Goal: Task Accomplishment & Management: Manage account settings

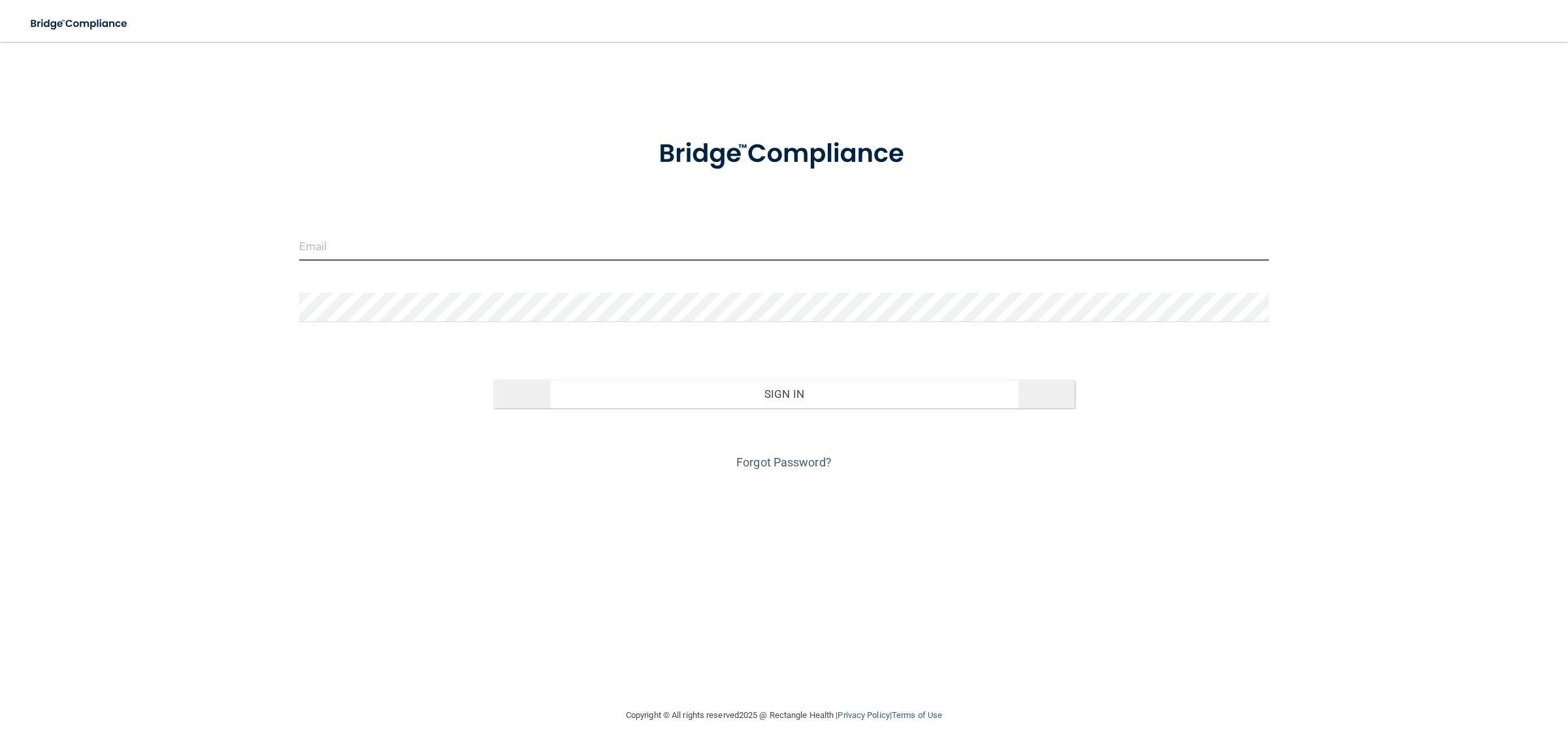
type input "[EMAIL_ADDRESS][DOMAIN_NAME]"
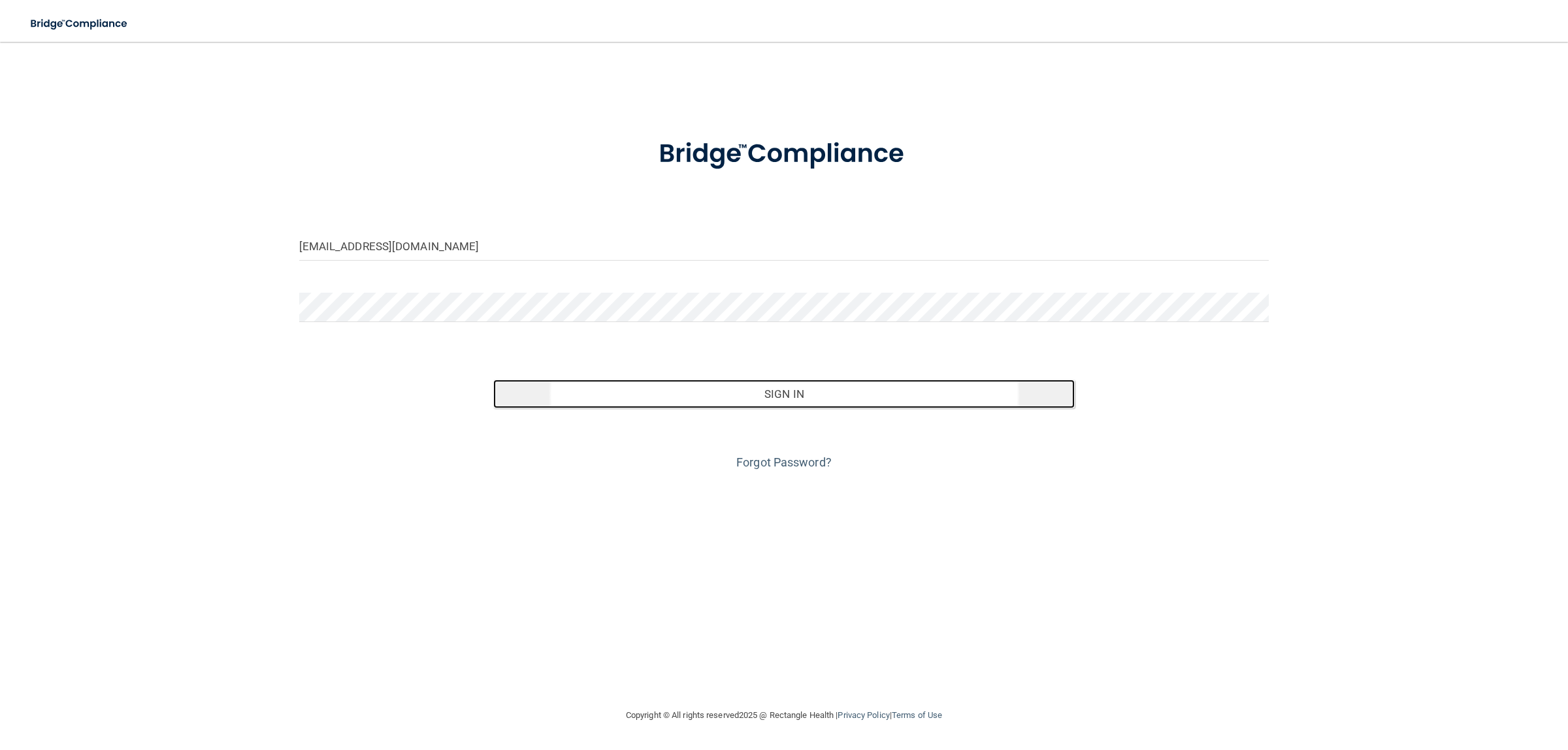
click at [839, 390] on button "Sign In" at bounding box center [784, 395] width 582 height 29
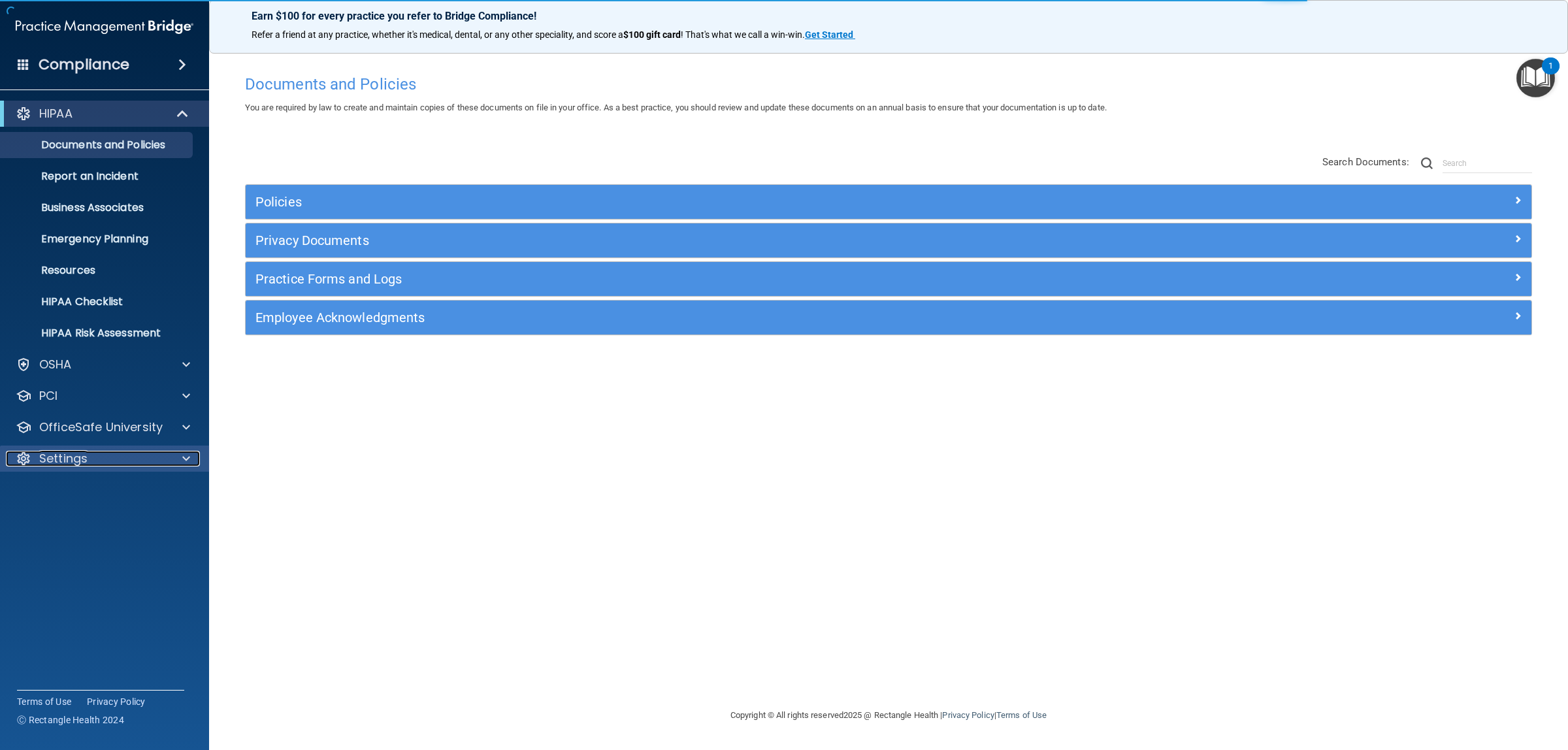
click at [89, 461] on div "Settings" at bounding box center [87, 458] width 162 height 15
click at [82, 515] on p "My Users" at bounding box center [97, 521] width 179 height 13
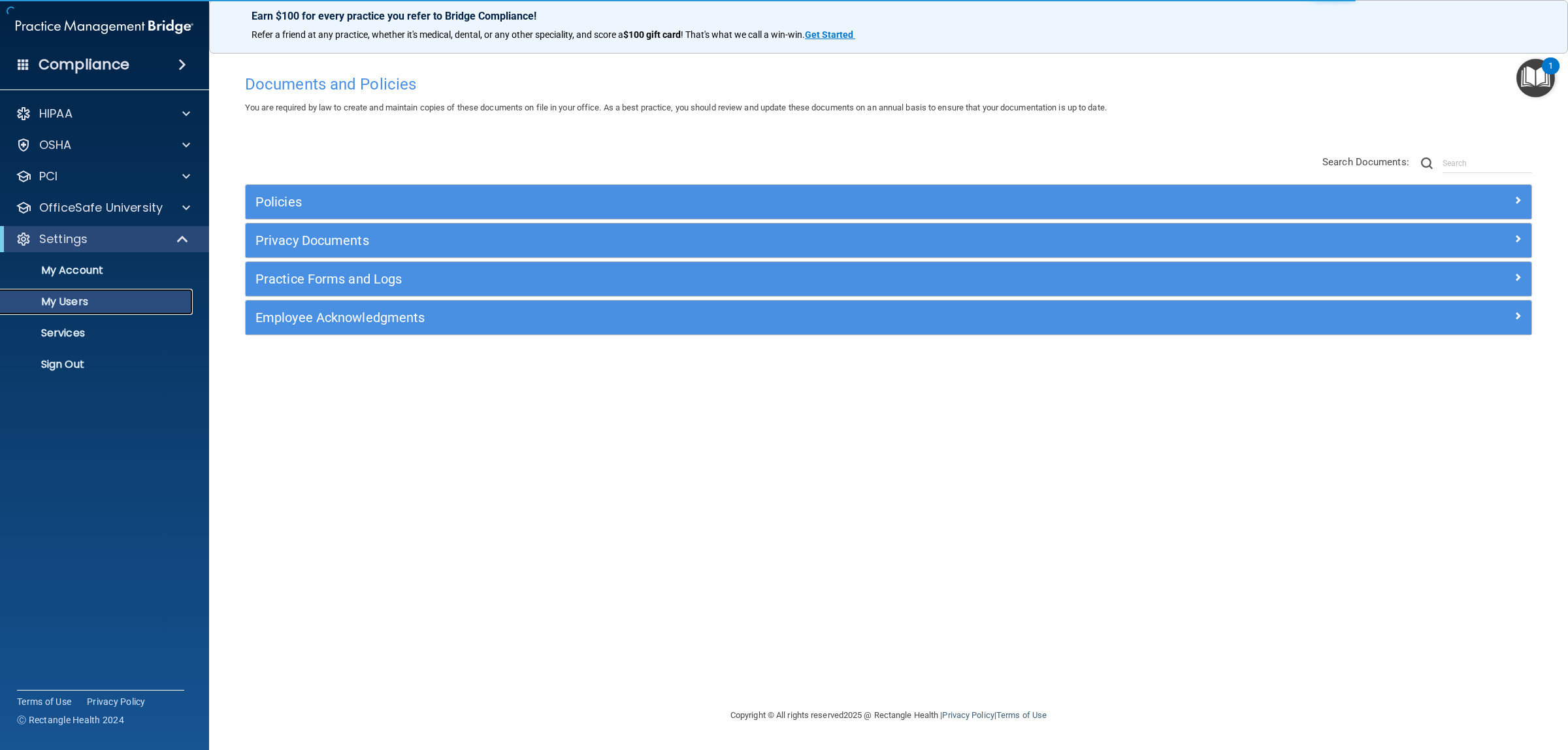
select select "20"
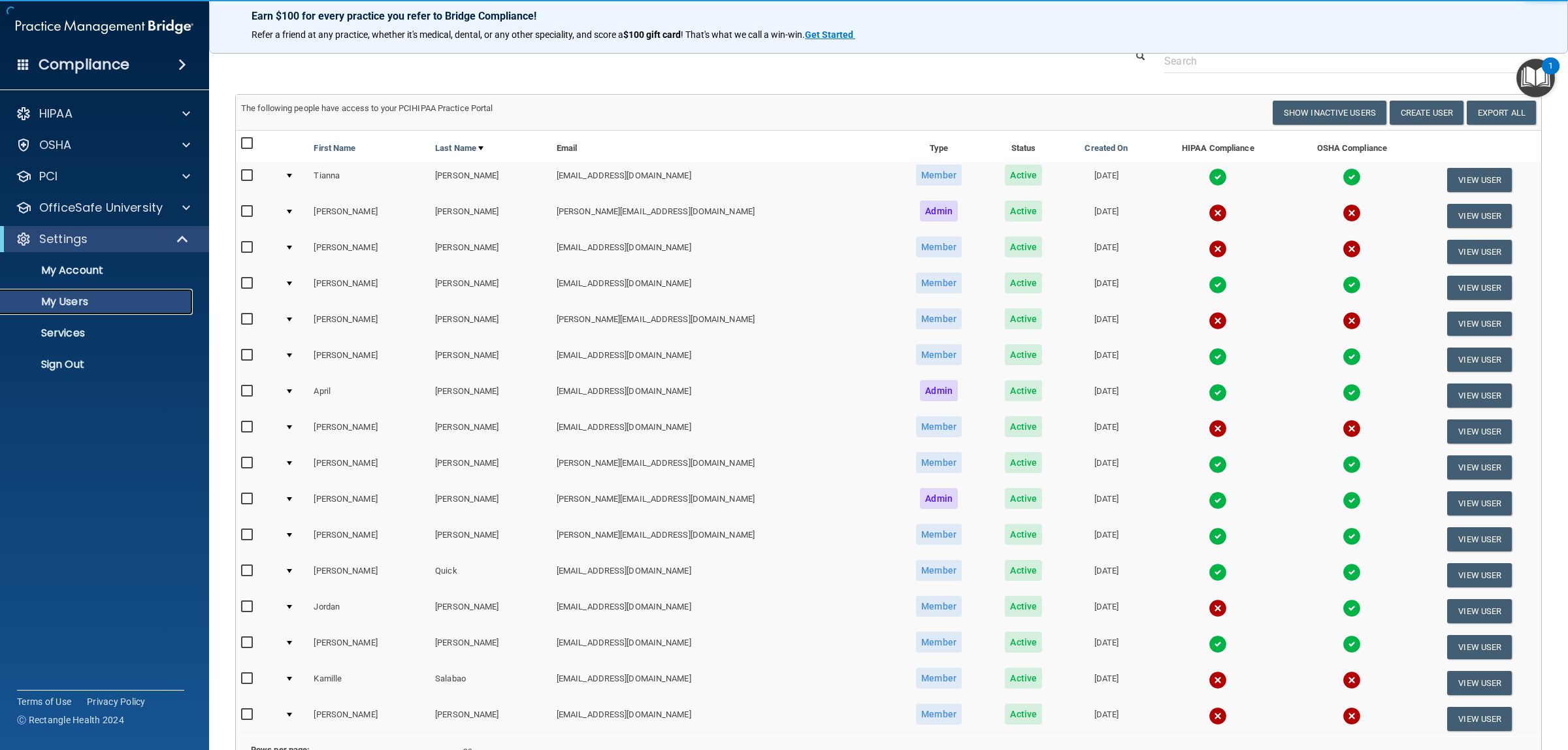
scroll to position [82, 0]
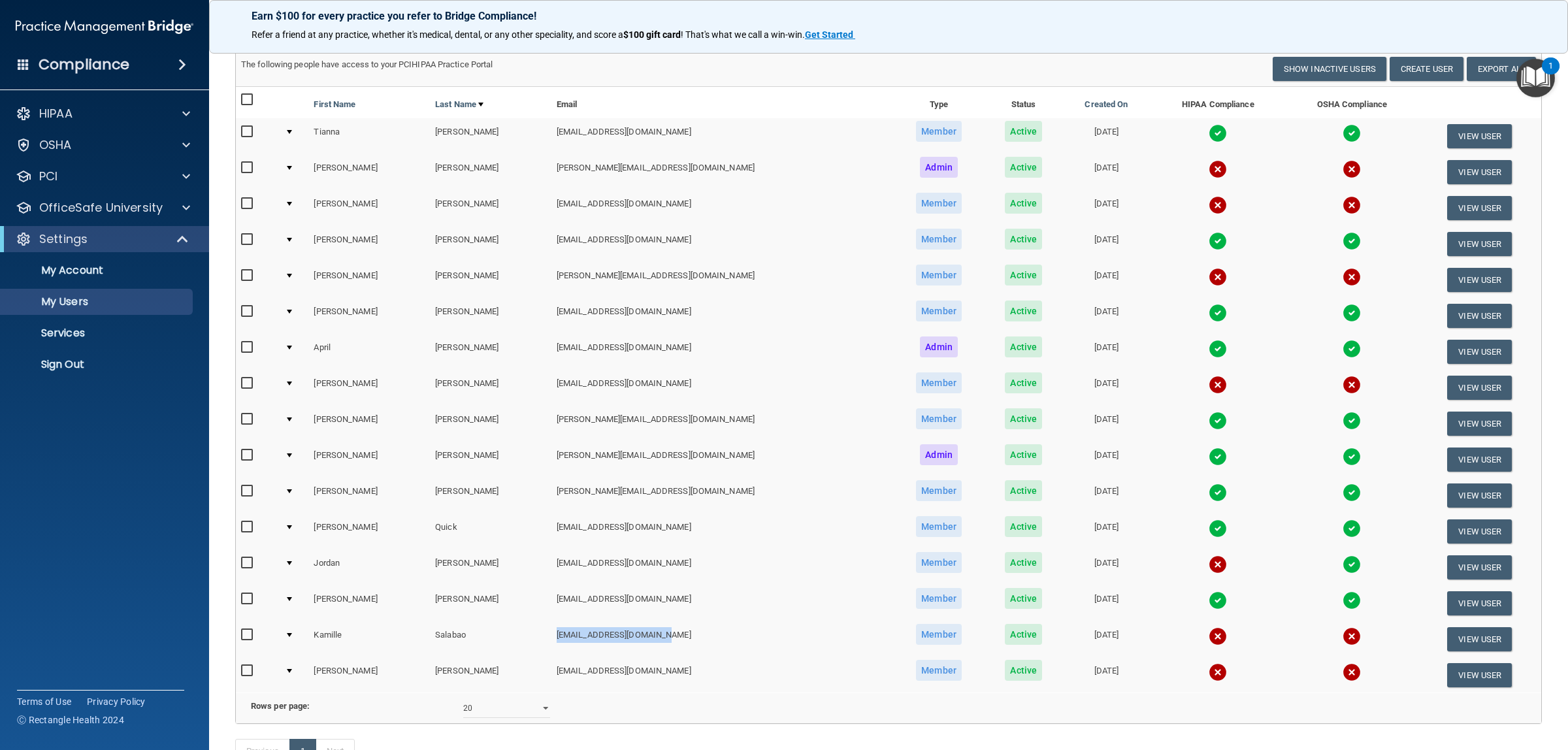
drag, startPoint x: 638, startPoint y: 631, endPoint x: 530, endPoint y: 641, distance: 108.5
click at [551, 641] on td "[EMAIL_ADDRESS][DOMAIN_NAME]" at bounding box center [722, 639] width 342 height 36
copy td "[EMAIL_ADDRESS][DOMAIN_NAME]"
click at [1461, 639] on button "View User" at bounding box center [1479, 639] width 65 height 25
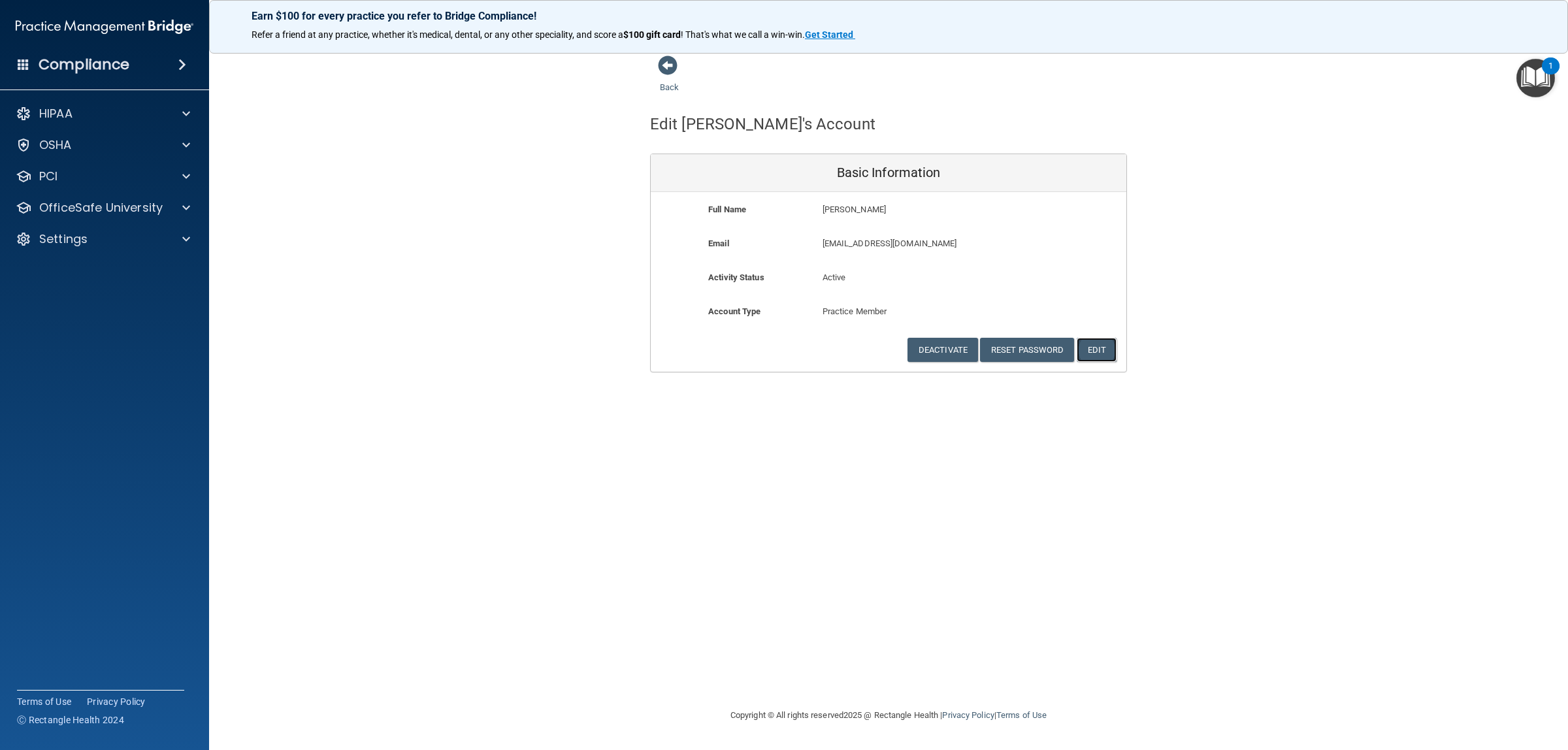
click at [1102, 351] on button "Edit" at bounding box center [1097, 350] width 40 height 25
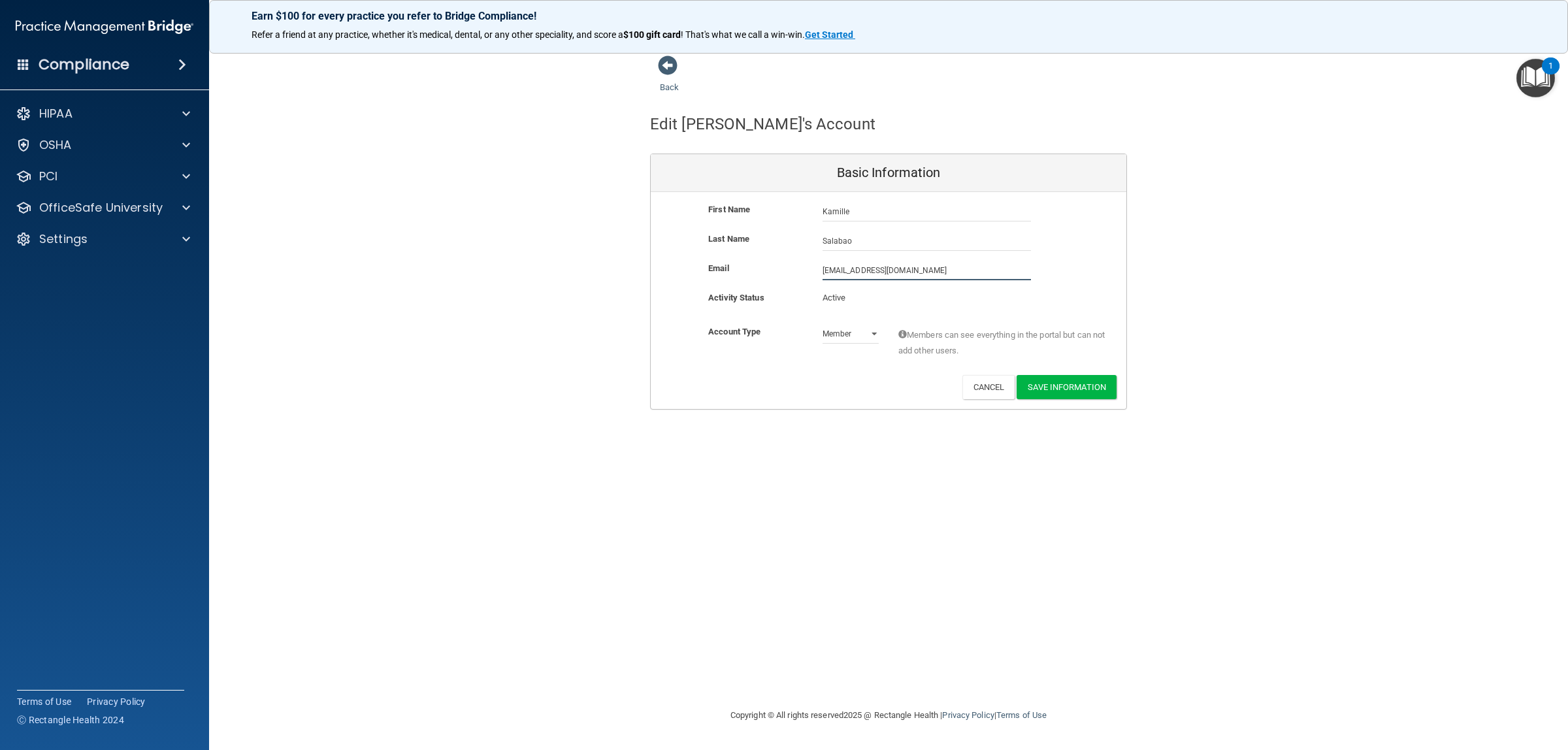
drag, startPoint x: 943, startPoint y: 273, endPoint x: 804, endPoint y: 278, distance: 139.1
click at [804, 278] on div "Email [EMAIL_ADDRESS][DOMAIN_NAME] [EMAIL_ADDRESS][DOMAIN_NAME]" at bounding box center [888, 271] width 476 height 20
type input "[EMAIL_ADDRESS][DOMAIN_NAME]"
click at [1070, 375] on div "First Name [PERSON_NAME] [PERSON_NAME] Last Name [PERSON_NAME] Email [EMAIL_ADD…" at bounding box center [888, 301] width 476 height 217
drag, startPoint x: 1096, startPoint y: 391, endPoint x: 1204, endPoint y: 413, distance: 110.2
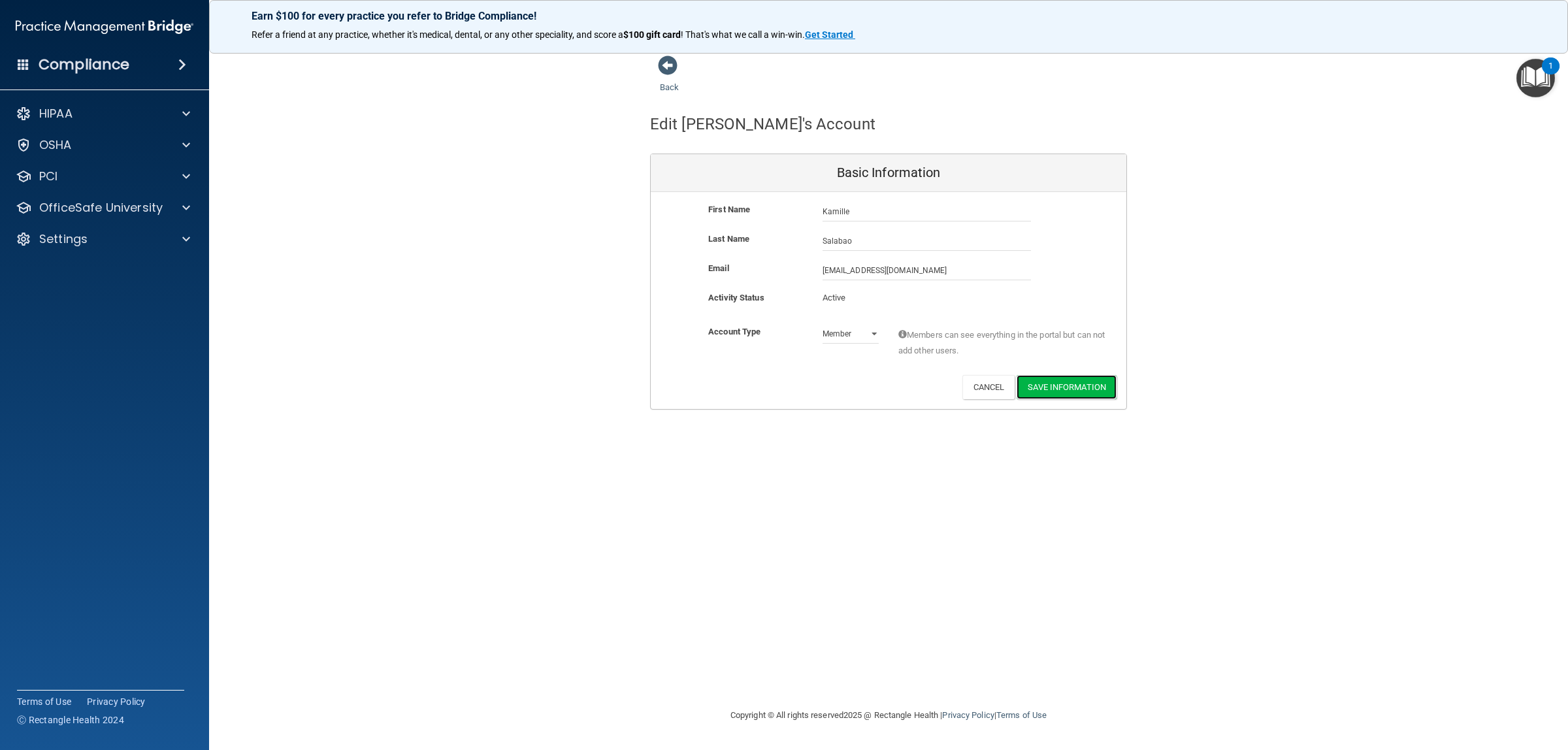
click at [1098, 391] on button "Save Information" at bounding box center [1067, 387] width 100 height 25
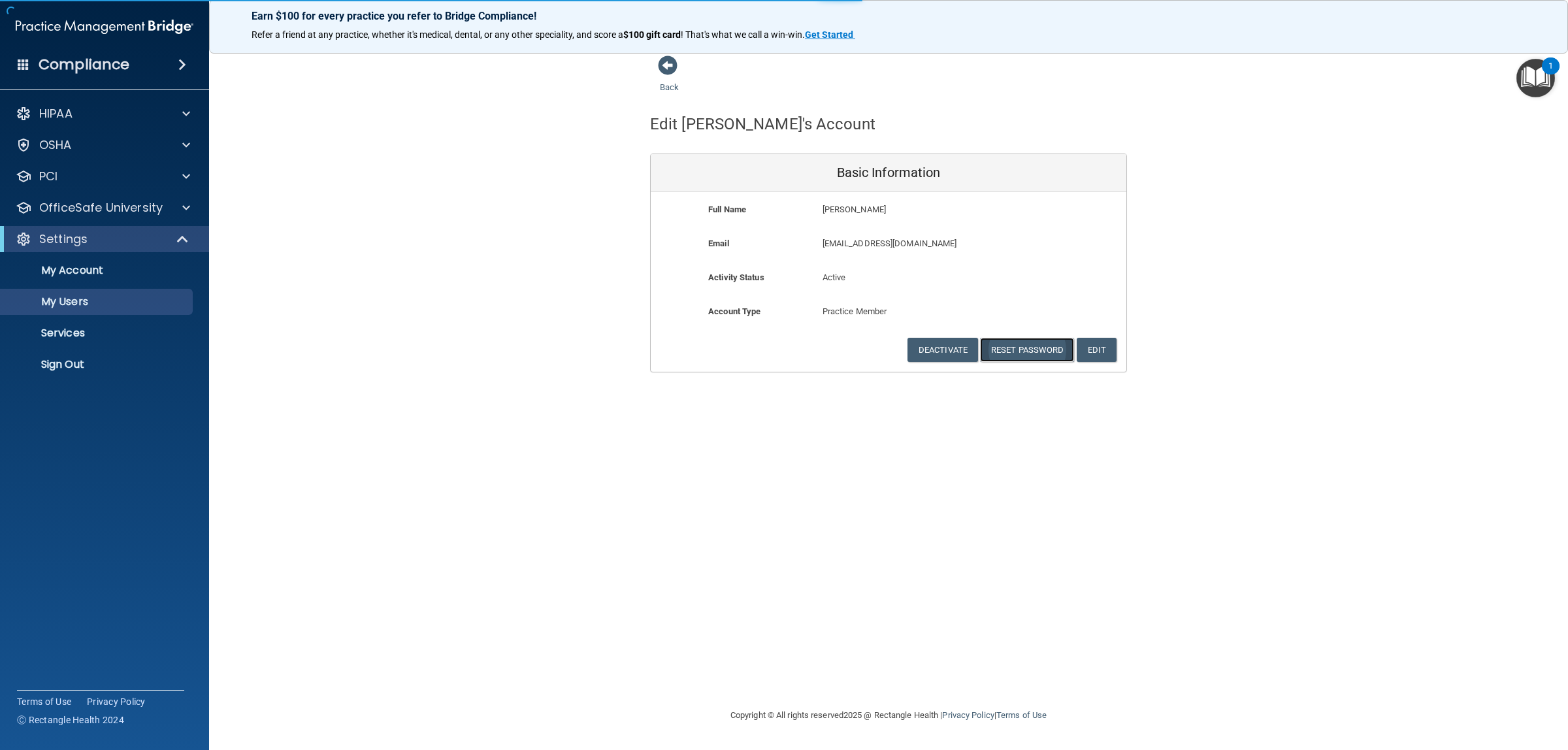
click at [1036, 354] on button "Reset Password" at bounding box center [1027, 350] width 94 height 25
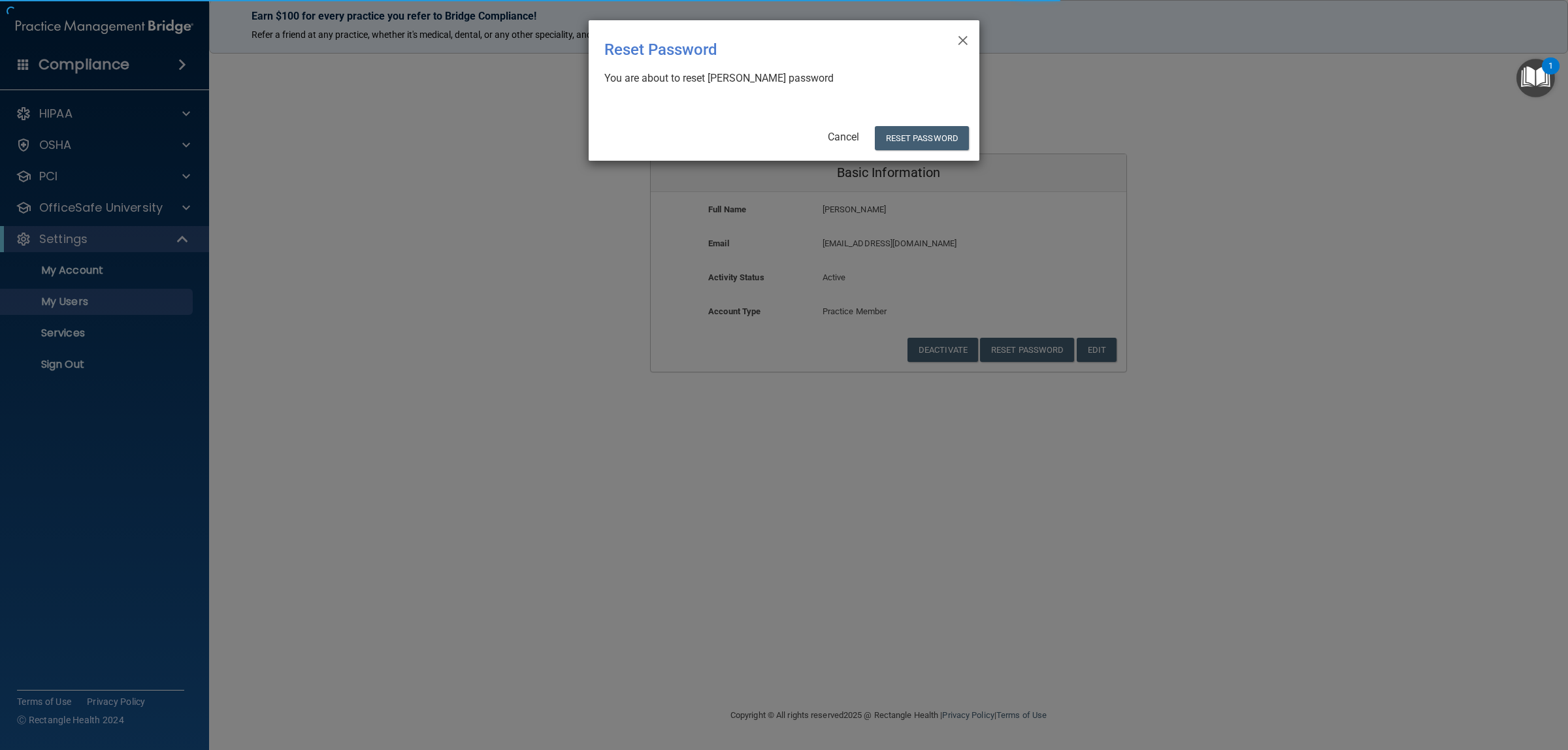
select select "20"
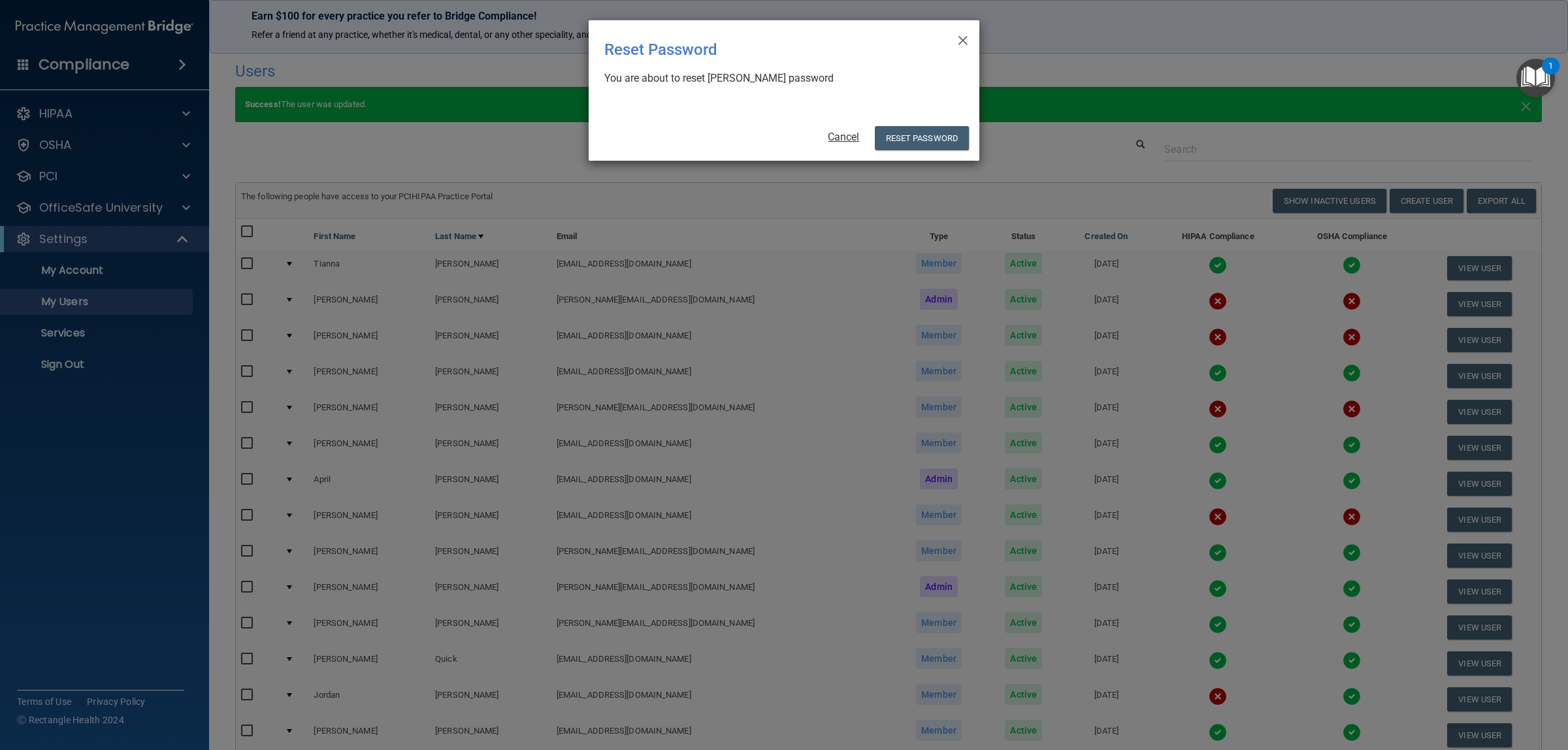
click at [846, 138] on link "Cancel" at bounding box center [844, 137] width 31 height 13
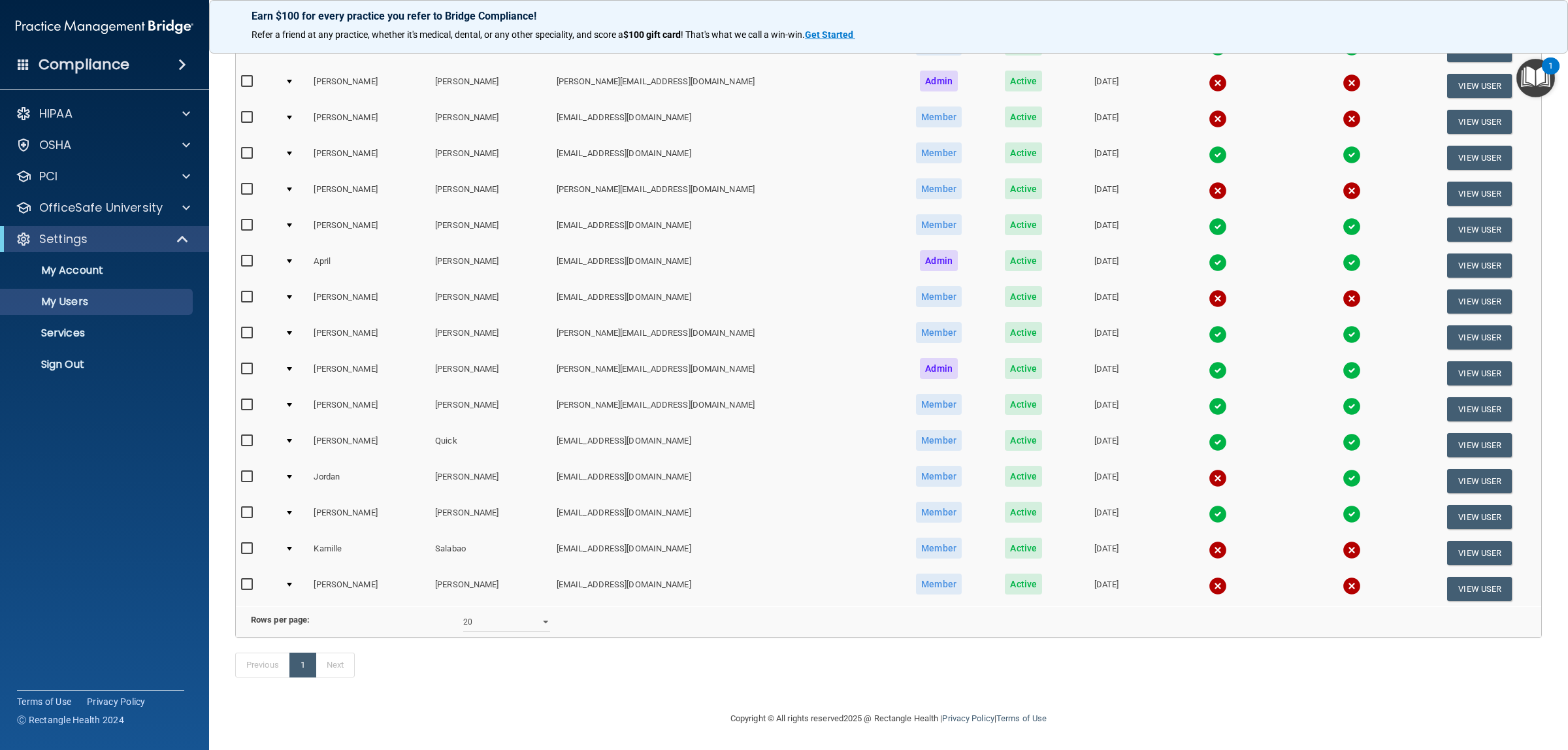
scroll to position [237, 0]
click at [1468, 541] on button "View User" at bounding box center [1479, 553] width 65 height 25
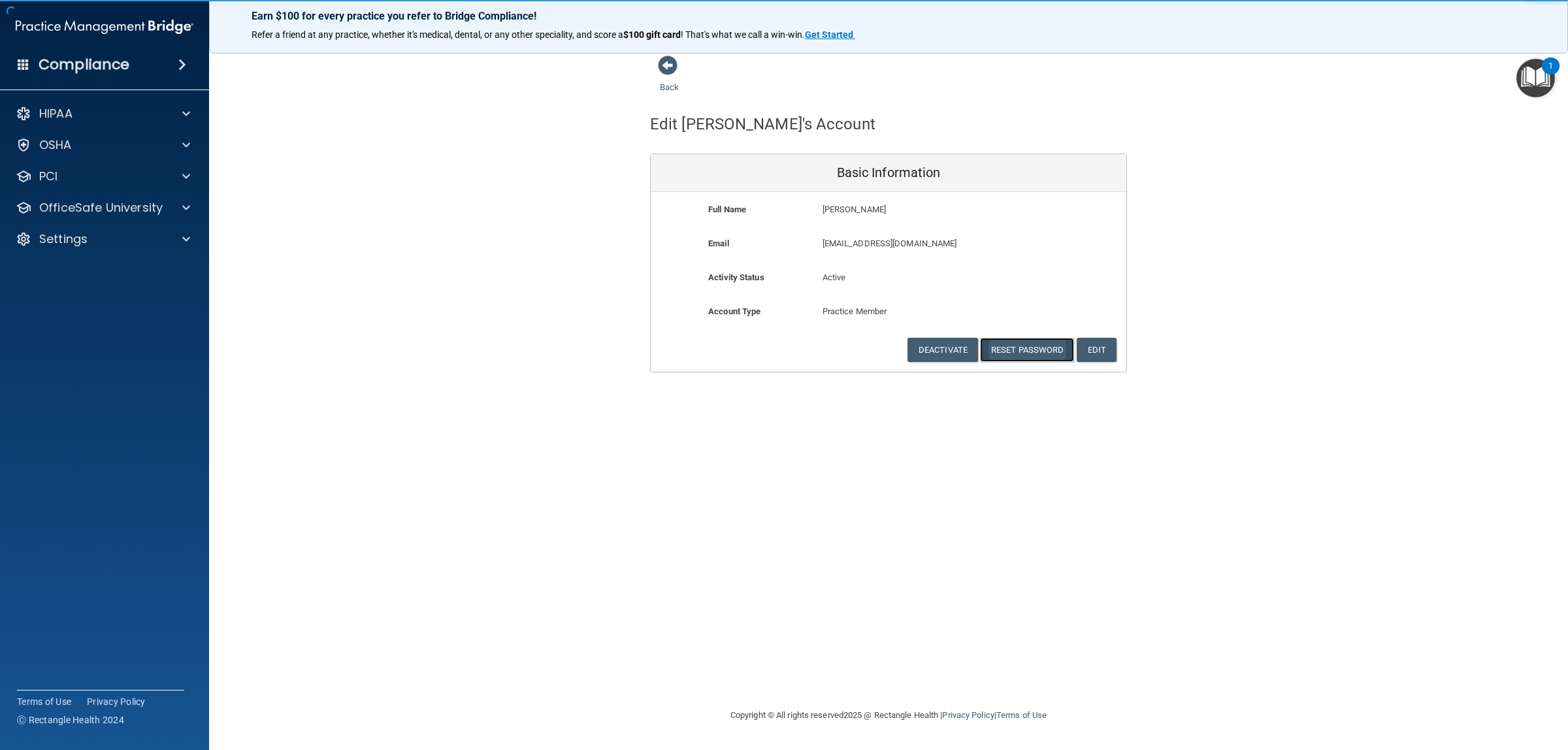
click at [1036, 353] on button "Reset Password" at bounding box center [1027, 350] width 94 height 25
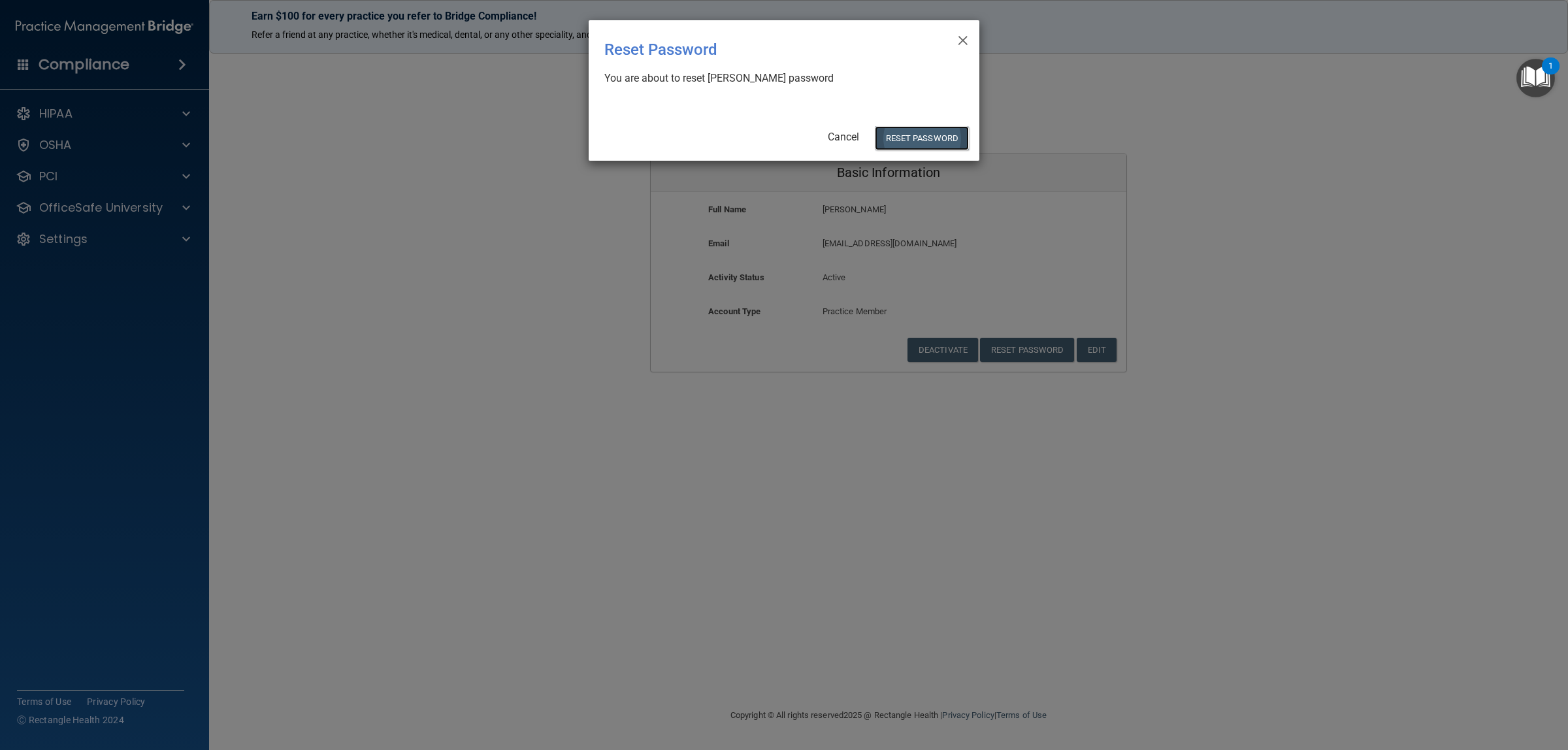
click at [921, 135] on button "Reset Password" at bounding box center [921, 138] width 94 height 25
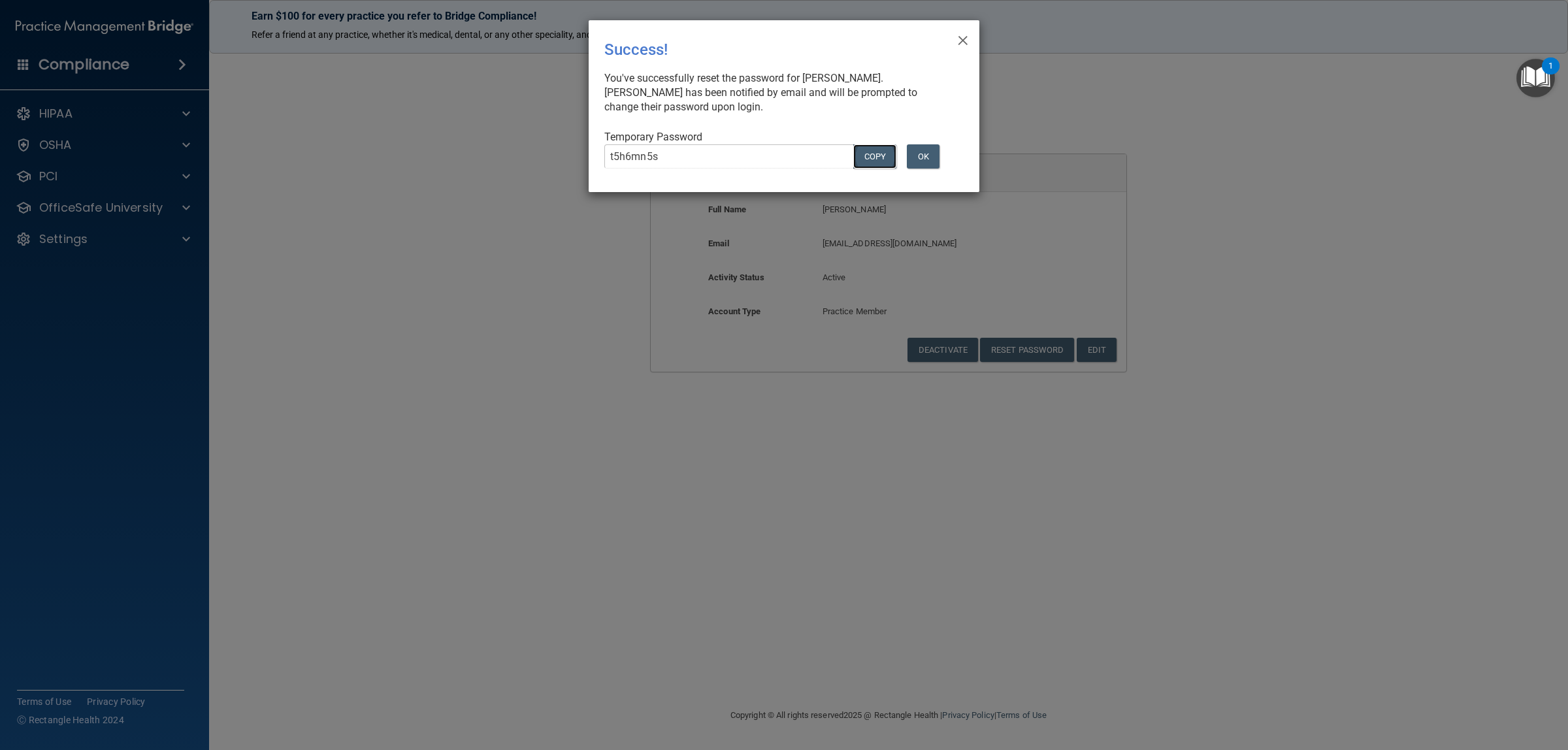
click at [884, 160] on button "COPY" at bounding box center [875, 156] width 43 height 25
click at [965, 40] on span "×" at bounding box center [963, 38] width 12 height 26
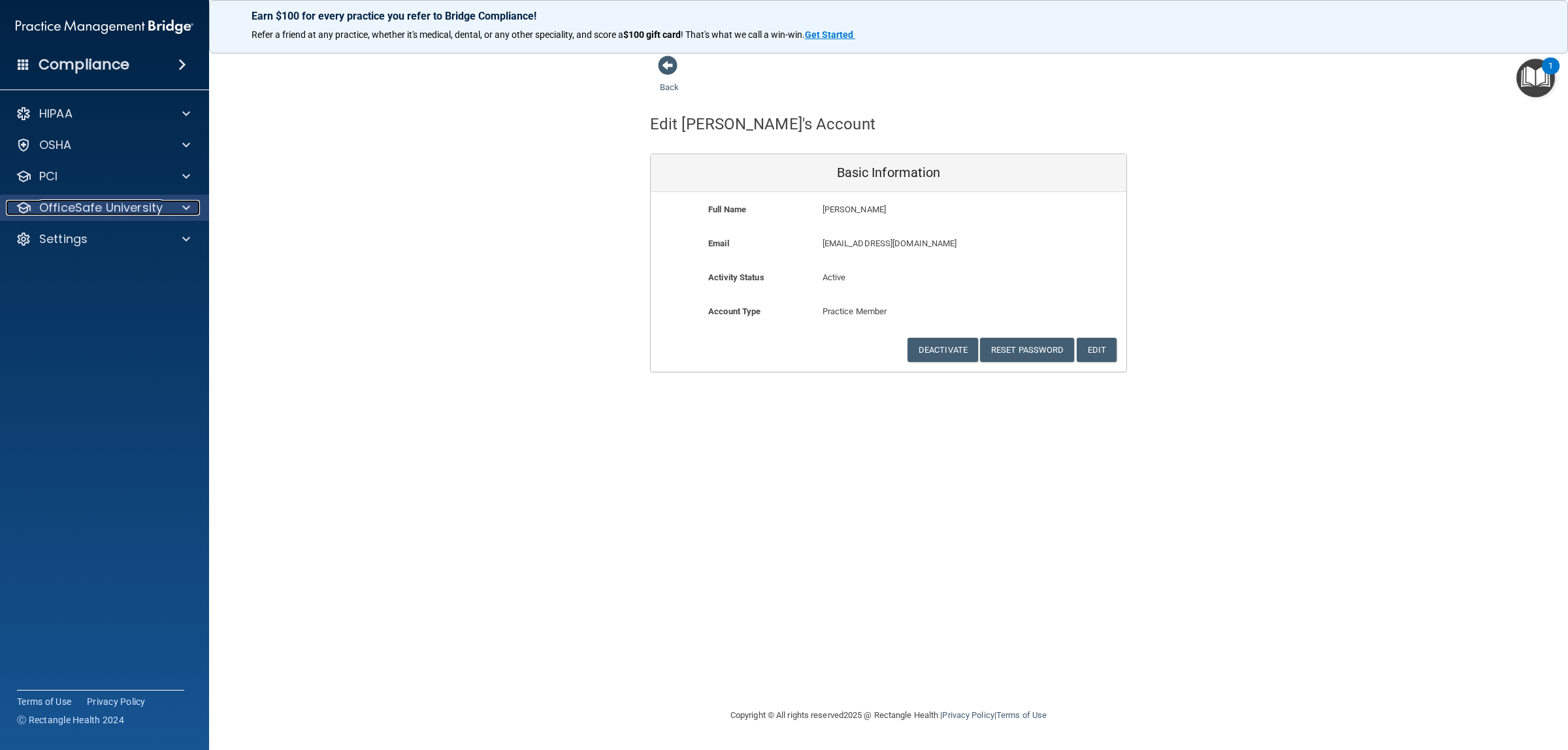
click at [154, 208] on p "OfficeSafe University" at bounding box center [101, 207] width 124 height 15
click at [109, 240] on p "HIPAA Training" at bounding box center [62, 239] width 108 height 13
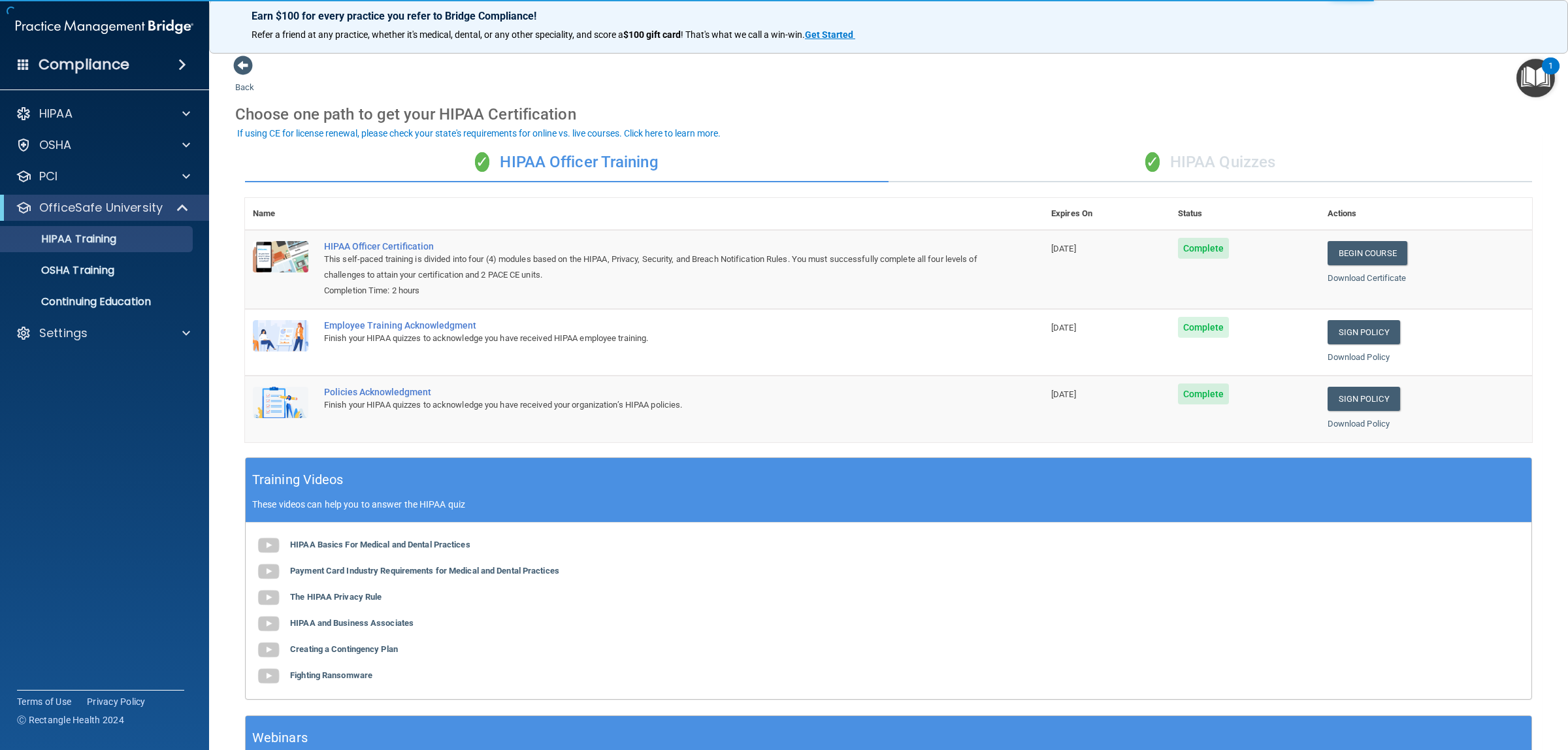
click at [1207, 164] on div "✓ HIPAA Quizzes" at bounding box center [1210, 162] width 643 height 39
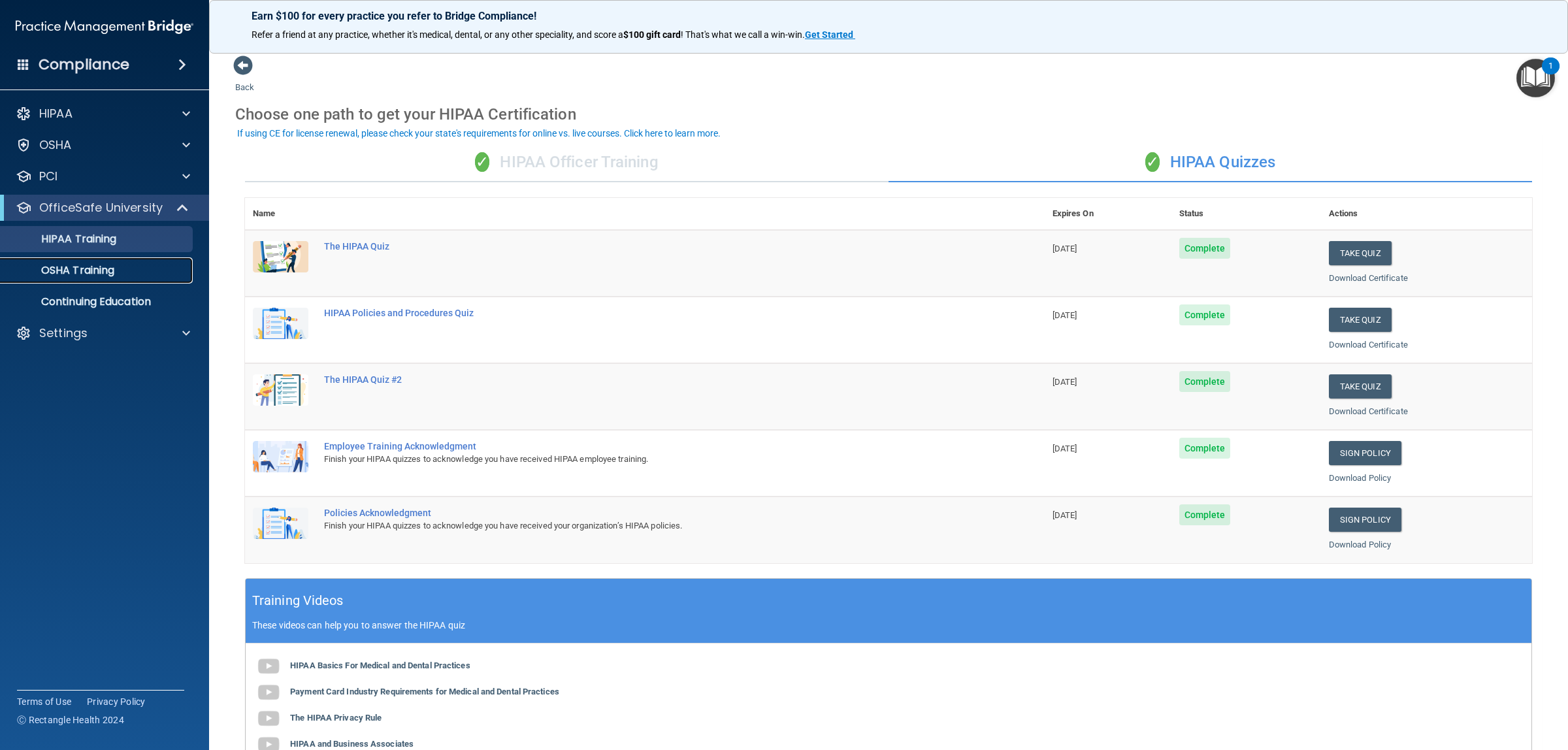
click at [98, 264] on p "OSHA Training" at bounding box center [61, 271] width 106 height 13
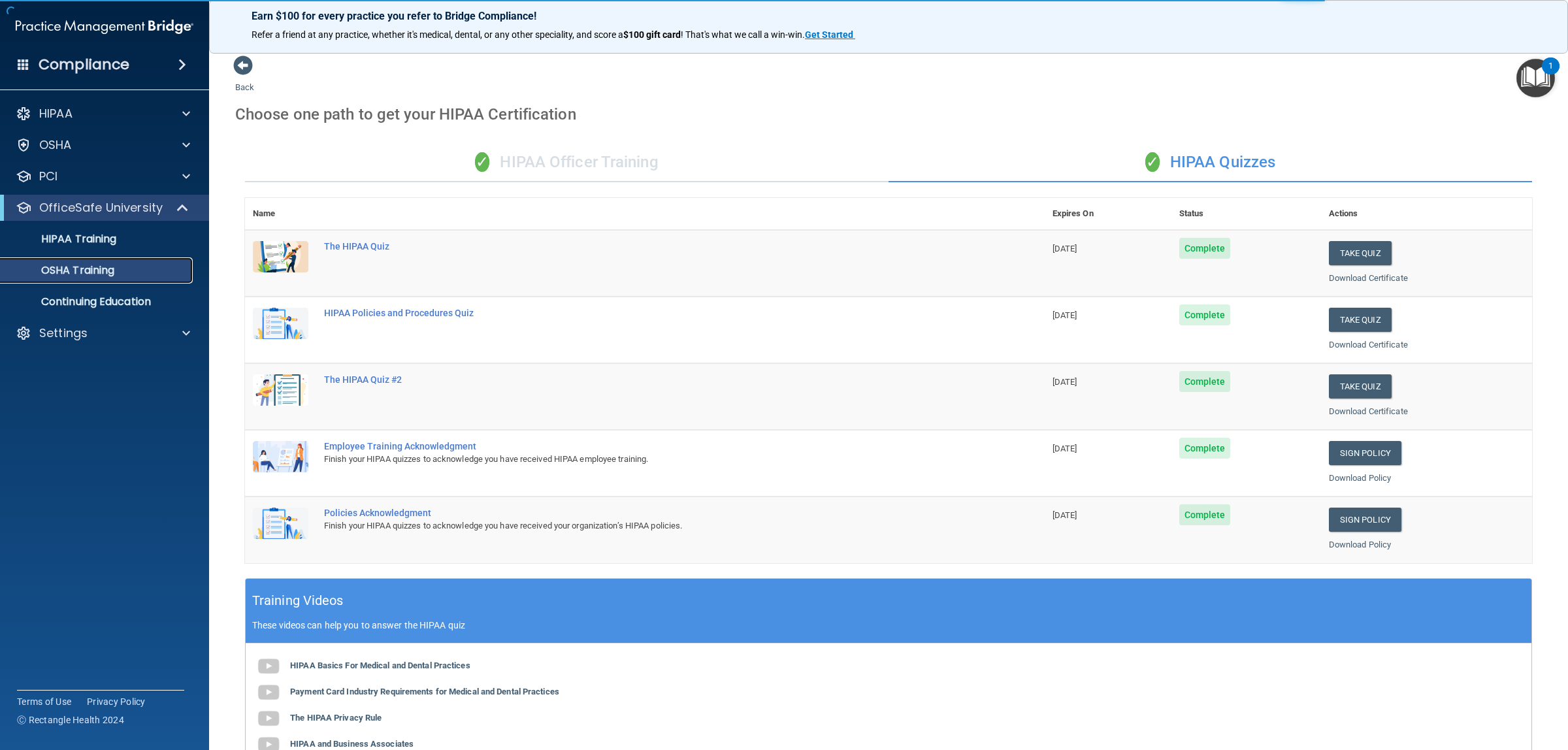
click at [106, 274] on p "OSHA Training" at bounding box center [61, 271] width 106 height 13
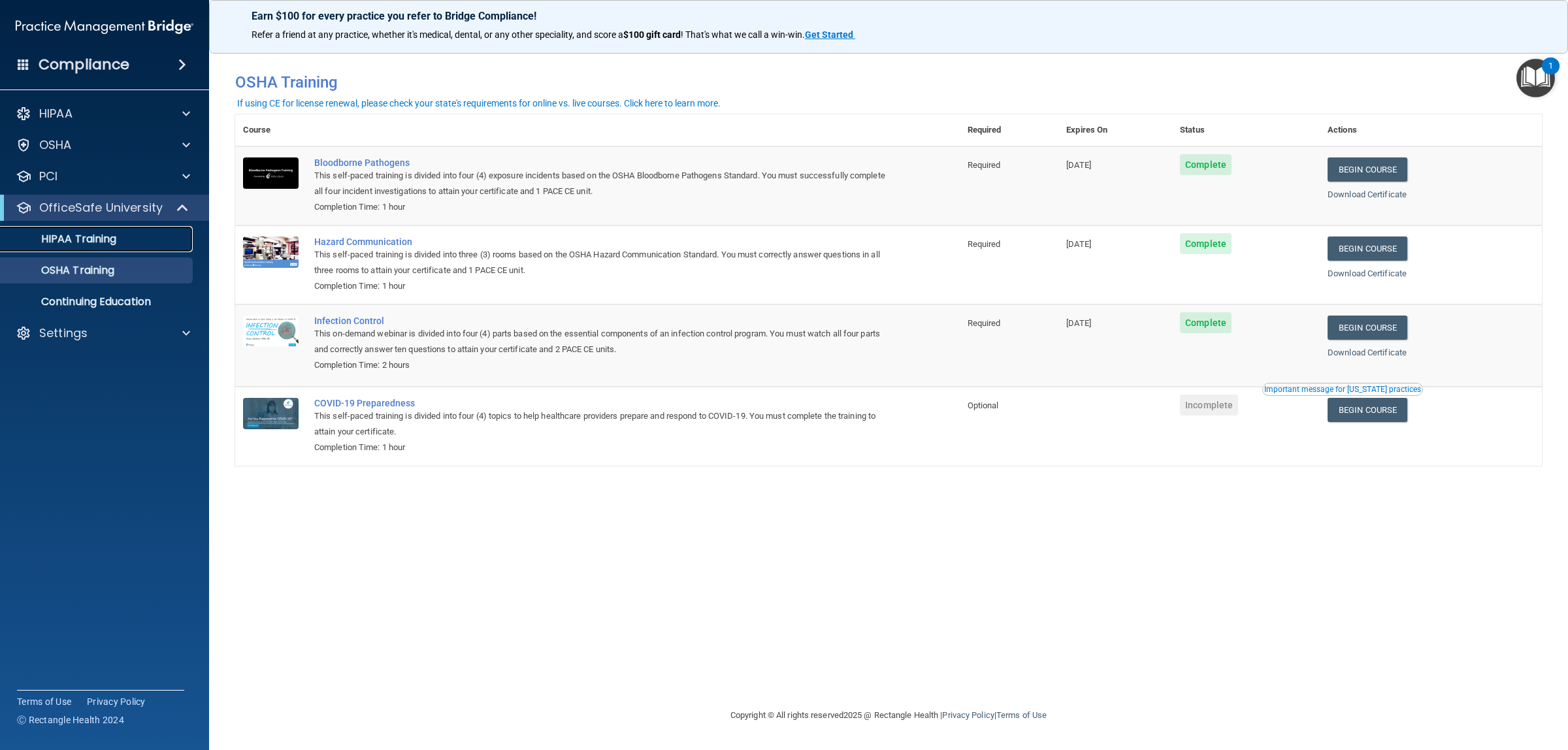
click at [80, 240] on p "HIPAA Training" at bounding box center [62, 239] width 108 height 13
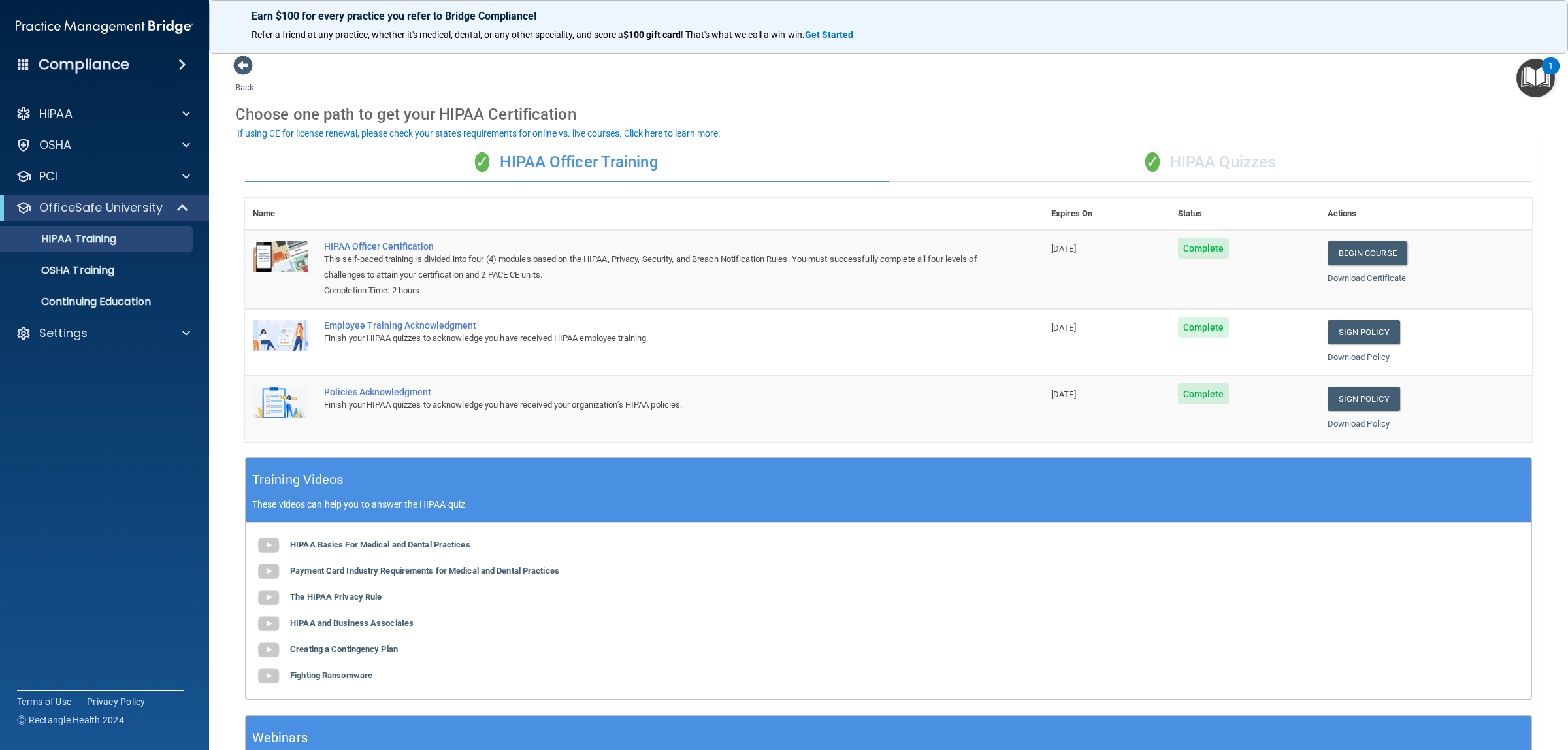
click at [1212, 161] on div "✓ HIPAA Quizzes" at bounding box center [1210, 162] width 643 height 39
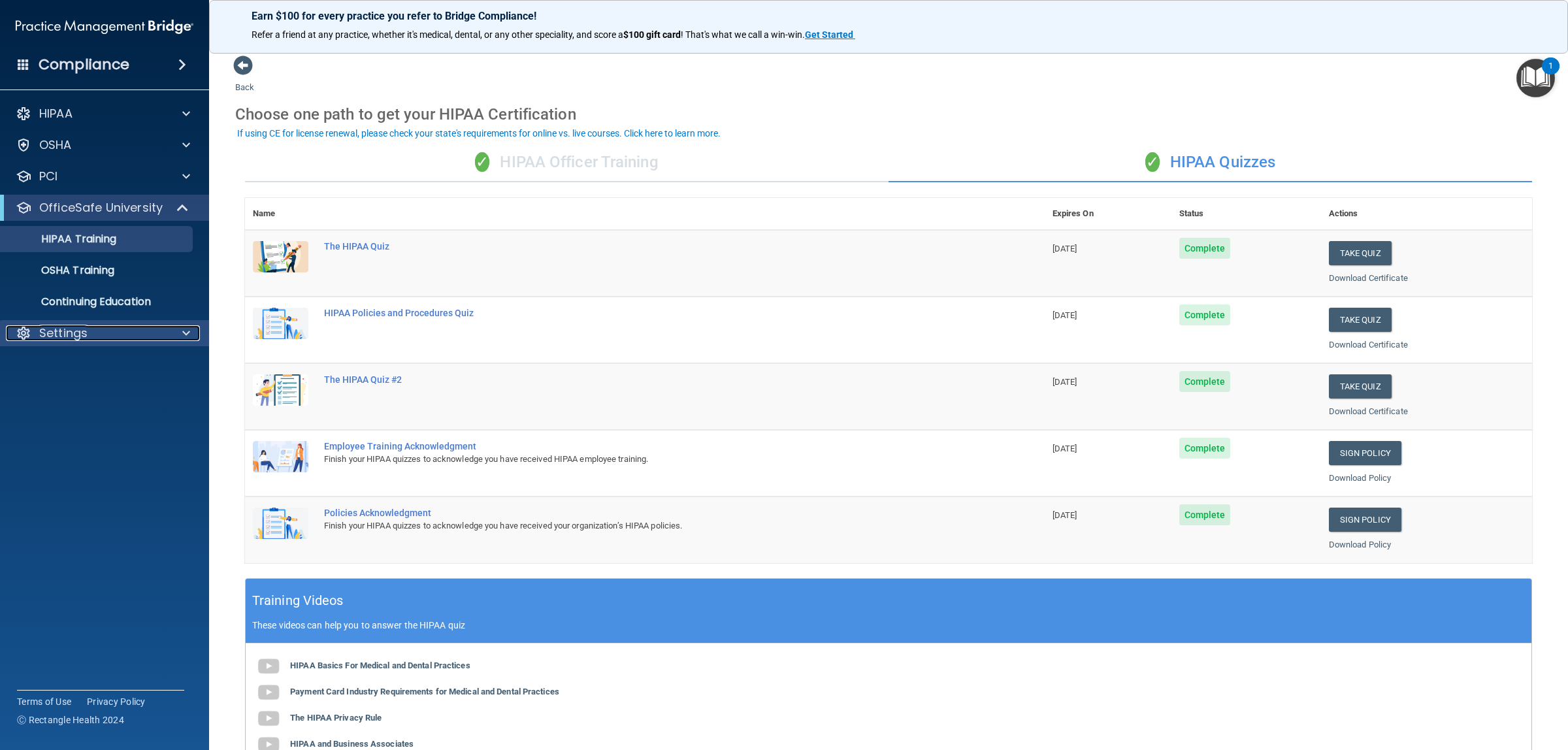
click at [179, 338] on div at bounding box center [184, 333] width 33 height 15
click at [63, 461] on p "Sign Out" at bounding box center [97, 458] width 179 height 13
